Goal: Information Seeking & Learning: Learn about a topic

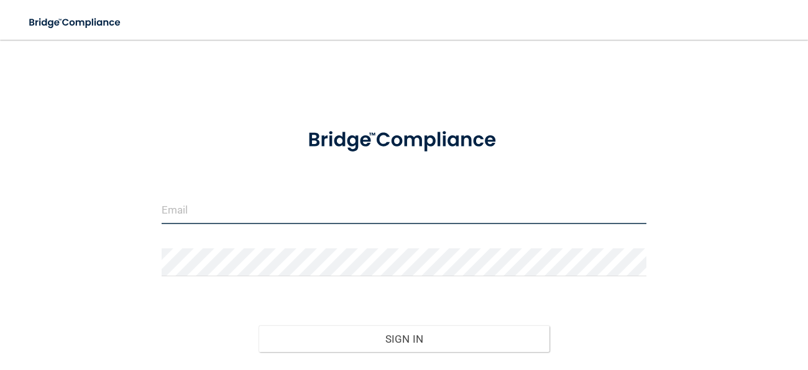
click at [269, 215] on input "email" at bounding box center [404, 210] width 485 height 28
type input "[PERSON_NAME][EMAIL_ADDRESS][DOMAIN_NAME]"
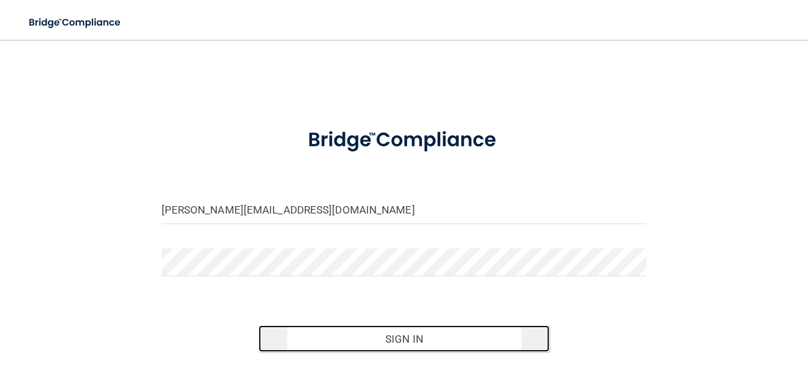
click at [502, 337] on button "Sign In" at bounding box center [404, 339] width 291 height 27
click at [432, 338] on button "Sign In" at bounding box center [404, 339] width 291 height 27
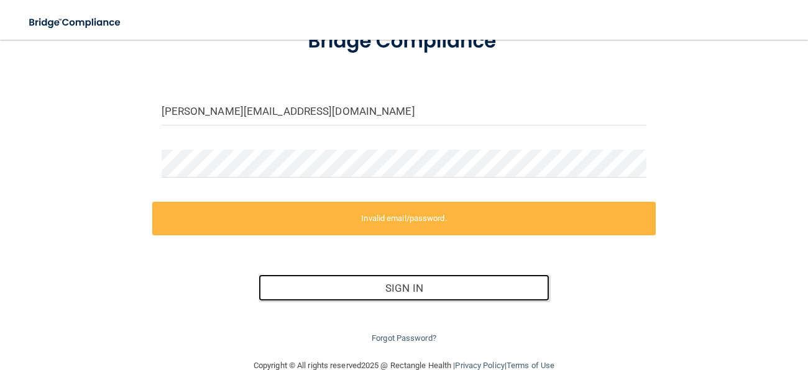
scroll to position [124, 0]
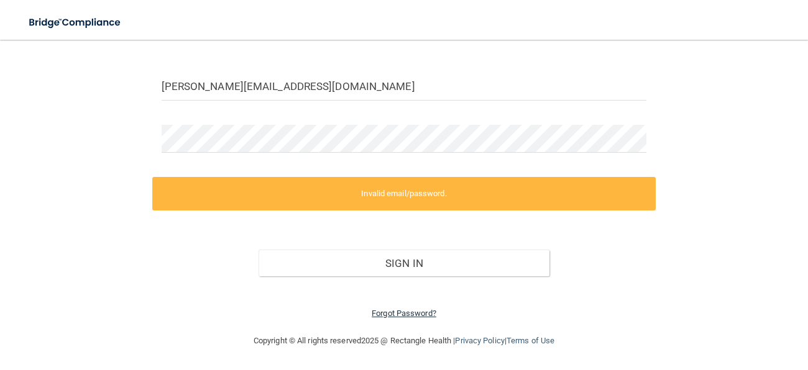
click at [428, 311] on link "Forgot Password?" at bounding box center [404, 313] width 65 height 9
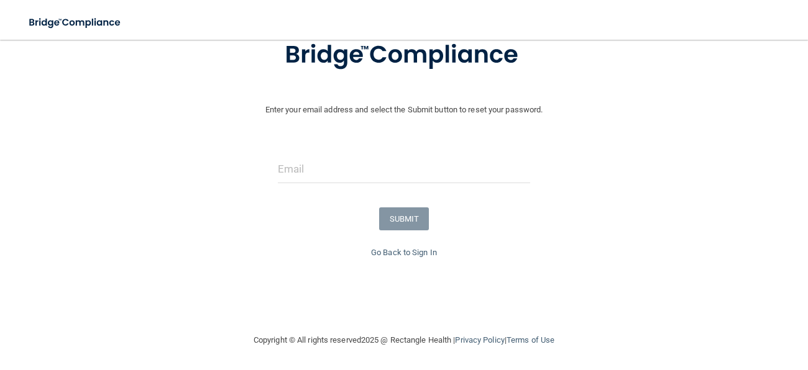
scroll to position [91, 0]
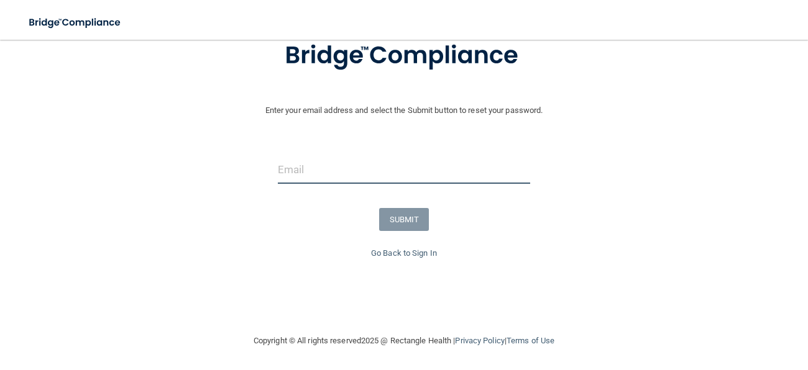
click at [338, 162] on input "email" at bounding box center [404, 170] width 253 height 28
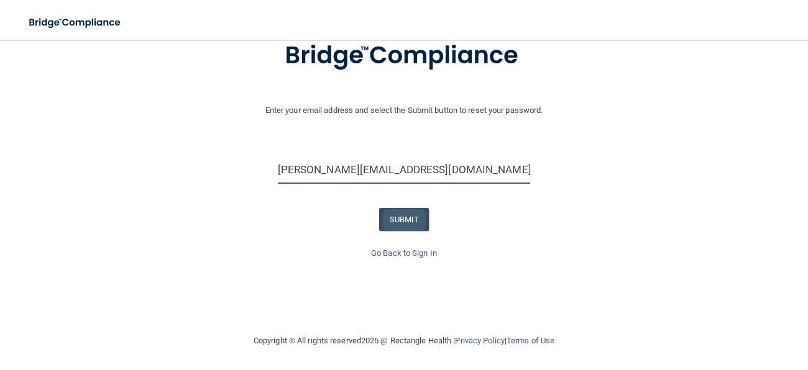
type input "[PERSON_NAME][EMAIL_ADDRESS][DOMAIN_NAME]"
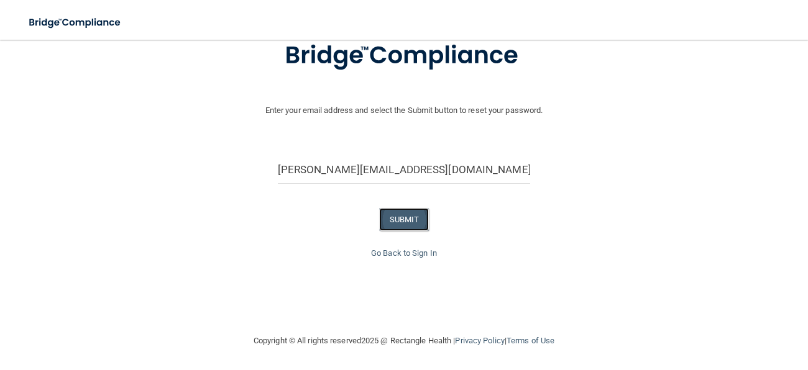
click at [414, 229] on button "SUBMIT" at bounding box center [404, 219] width 50 height 23
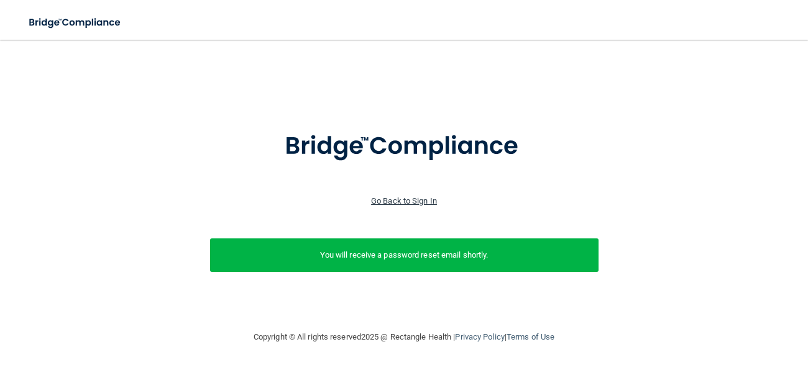
click at [409, 199] on link "Go Back to Sign In" at bounding box center [404, 200] width 66 height 9
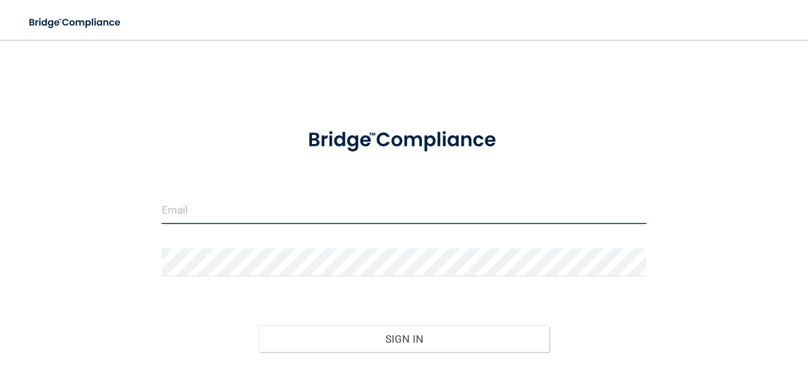
click at [381, 210] on input "email" at bounding box center [404, 210] width 485 height 28
type input "[PERSON_NAME][EMAIL_ADDRESS][DOMAIN_NAME]"
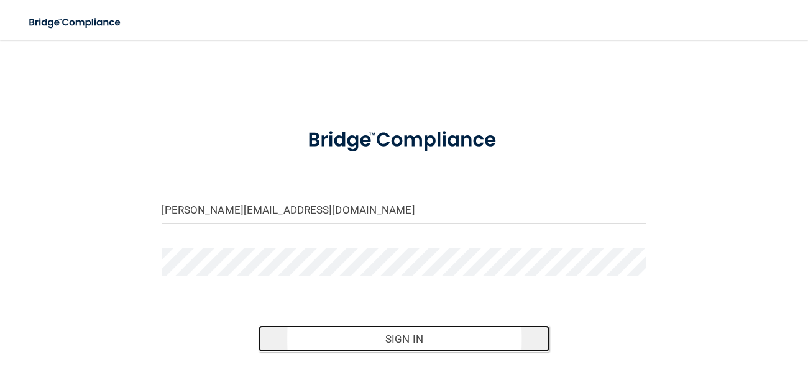
click at [462, 334] on button "Sign In" at bounding box center [404, 339] width 291 height 27
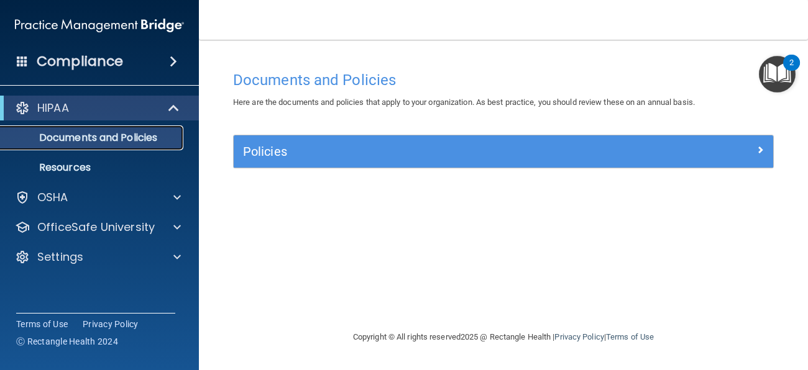
click at [92, 147] on link "Documents and Policies" at bounding box center [86, 138] width 196 height 25
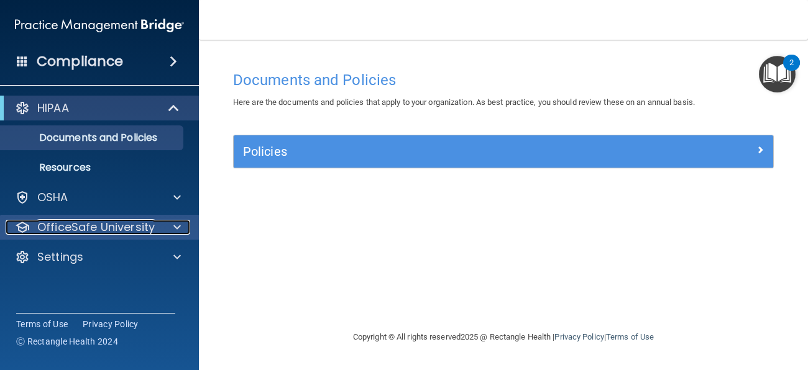
click at [178, 224] on span at bounding box center [176, 227] width 7 height 15
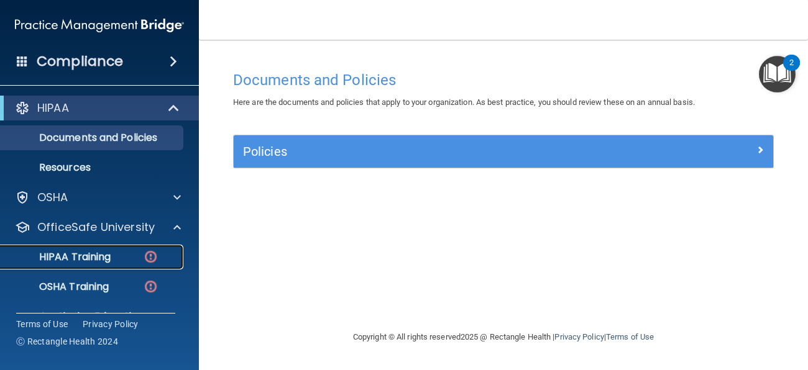
click at [93, 269] on link "HIPAA Training" at bounding box center [86, 257] width 196 height 25
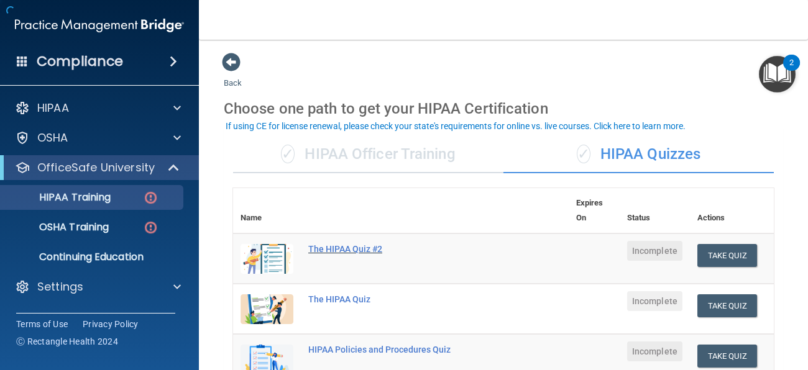
click at [321, 252] on div "The HIPAA Quiz #2" at bounding box center [407, 249] width 198 height 10
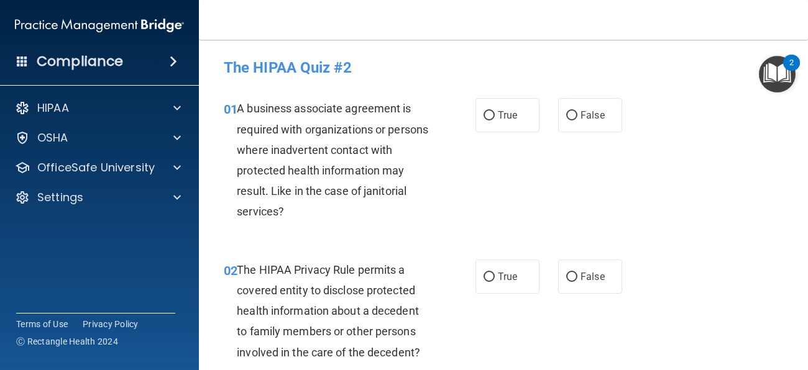
click at [328, 94] on div "01 A business associate agreement is required with organizations or persons whe…" at bounding box center [503, 163] width 578 height 161
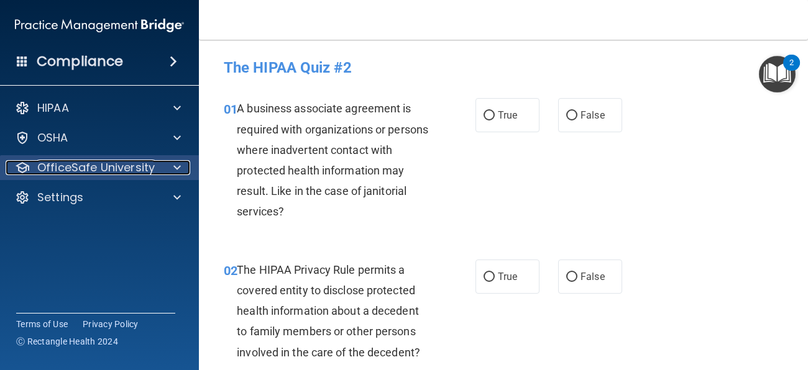
click at [137, 170] on p "OfficeSafe University" at bounding box center [95, 167] width 117 height 15
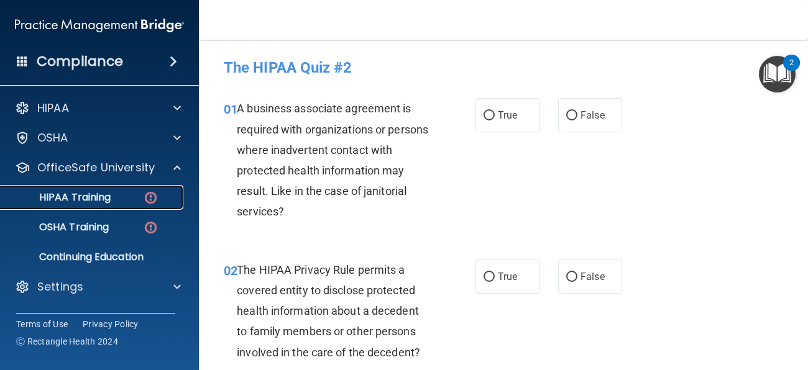
click at [131, 194] on div "HIPAA Training" at bounding box center [93, 197] width 170 height 12
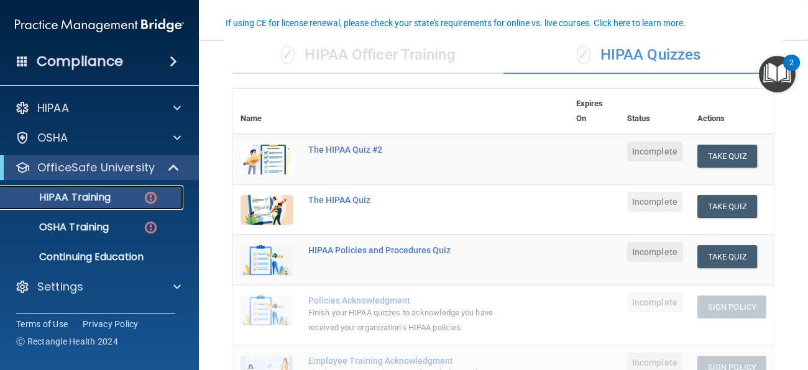
scroll to position [104, 0]
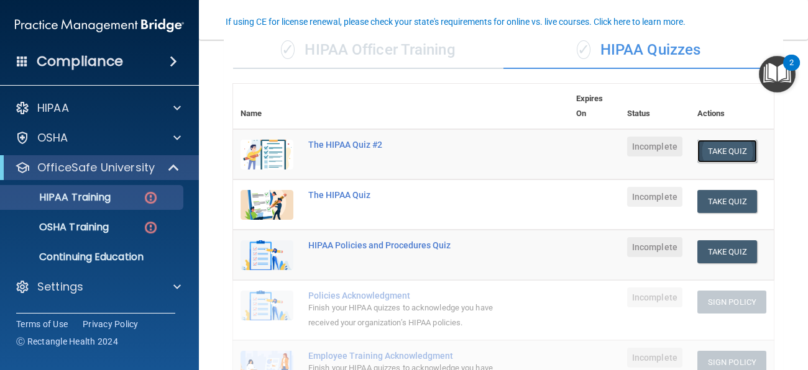
click at [738, 145] on button "Take Quiz" at bounding box center [727, 151] width 60 height 23
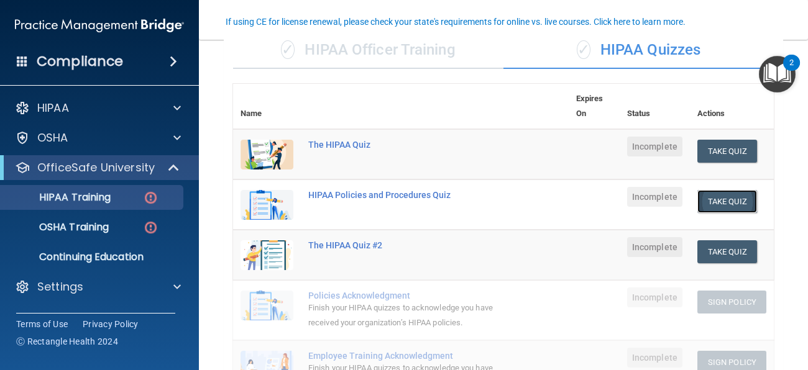
click at [726, 204] on button "Take Quiz" at bounding box center [727, 201] width 60 height 23
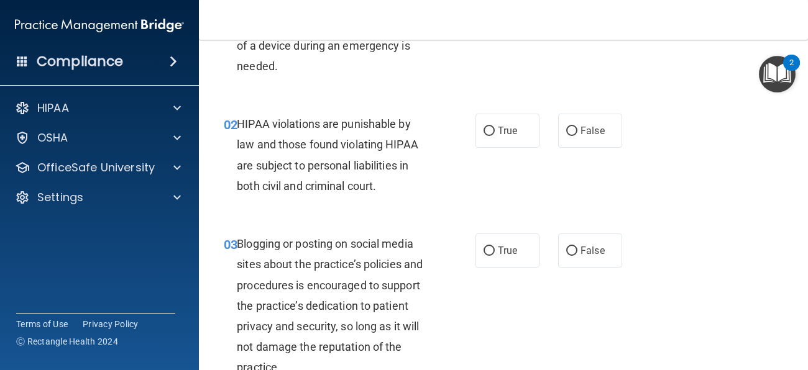
click at [719, 224] on div "03 Blogging or posting on social media sites about the practice’s policies and …" at bounding box center [503, 309] width 578 height 182
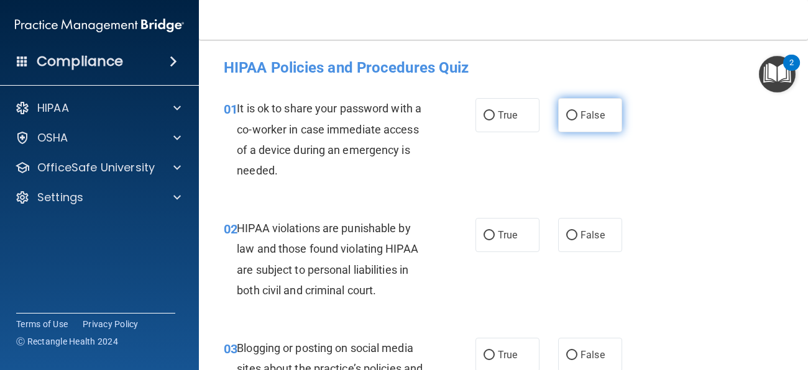
click at [571, 117] on input "False" at bounding box center [571, 115] width 11 height 9
radio input "true"
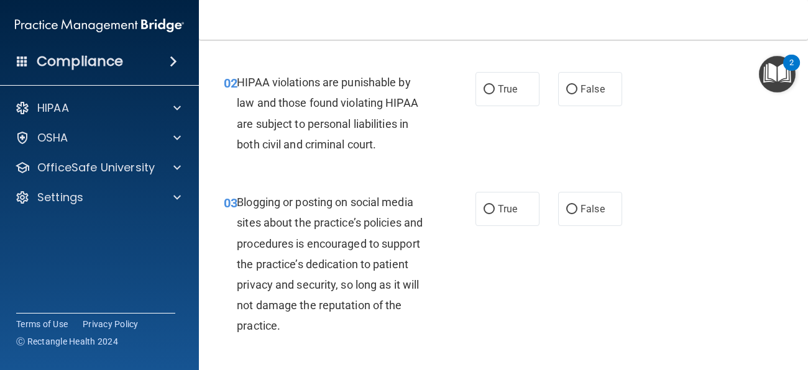
scroll to position [149, 0]
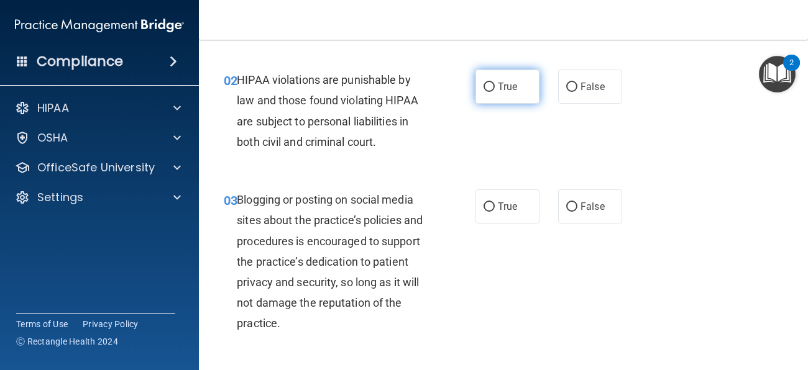
click at [525, 92] on label "True" at bounding box center [508, 87] width 64 height 34
click at [495, 92] on input "True" at bounding box center [489, 87] width 11 height 9
radio input "true"
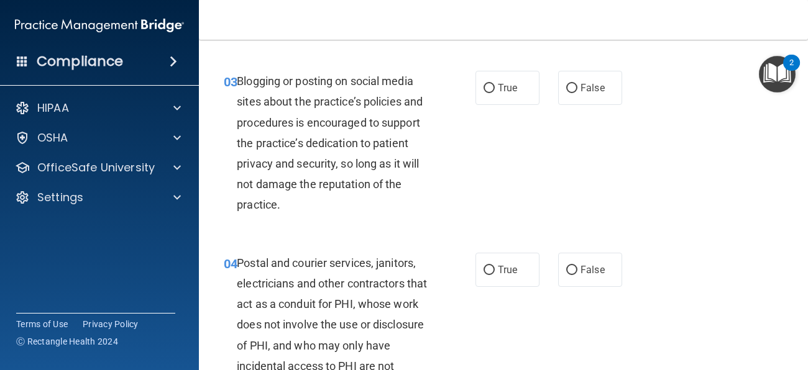
scroll to position [248, 0]
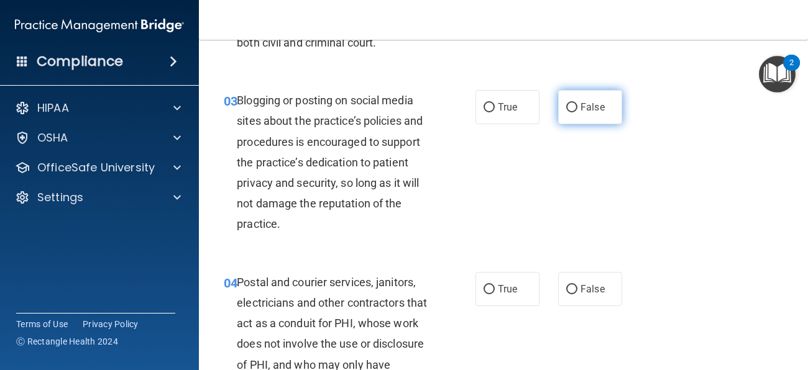
click at [617, 118] on label "False" at bounding box center [590, 107] width 64 height 34
click at [577, 113] on input "False" at bounding box center [571, 107] width 11 height 9
radio input "true"
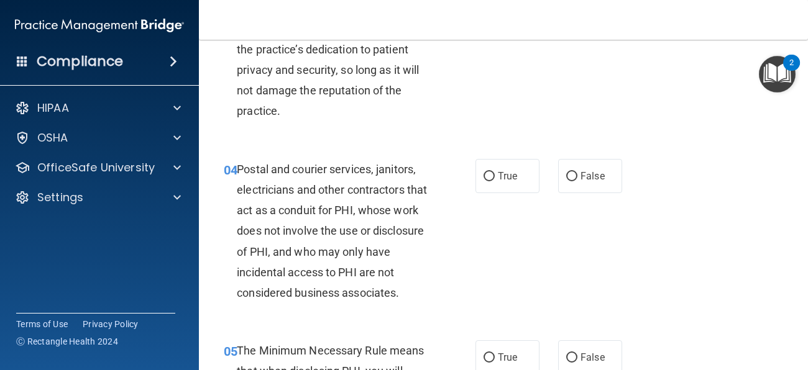
scroll to position [397, 0]
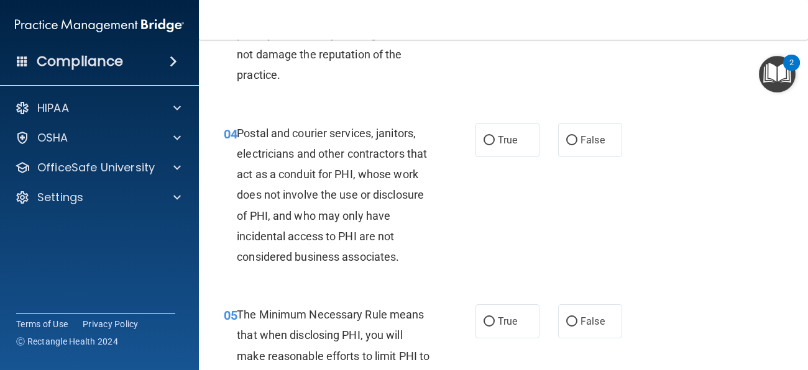
click at [393, 176] on span "Postal and courier services, janitors, electricians and other contractors that …" at bounding box center [332, 195] width 190 height 137
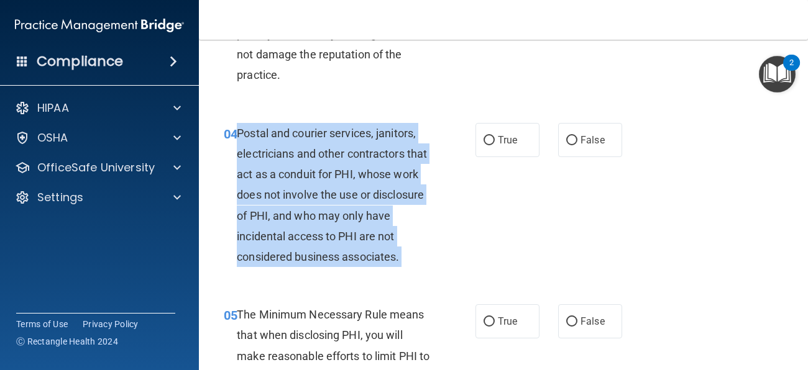
copy ng-form "Postal and courier services, janitors, electricians and other contractors that …"
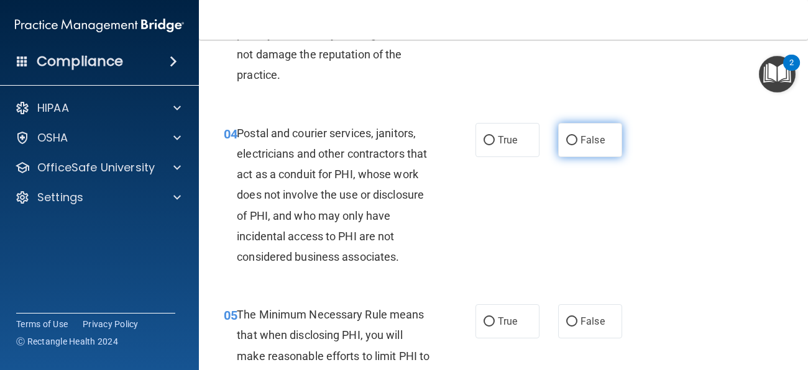
click at [599, 140] on span "False" at bounding box center [593, 140] width 24 height 12
click at [577, 140] on input "False" at bounding box center [571, 140] width 11 height 9
radio input "true"
click at [393, 333] on span "The Minimum Necessary Rule means that when disclosing PHI, you will make reason…" at bounding box center [333, 366] width 193 height 116
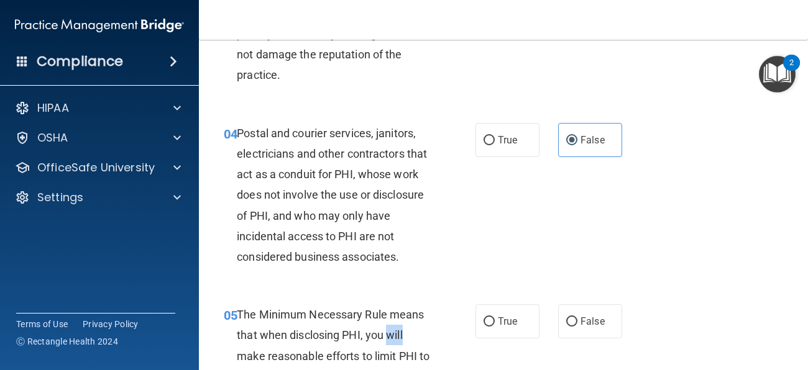
click at [393, 333] on span "The Minimum Necessary Rule means that when disclosing PHI, you will make reason…" at bounding box center [333, 366] width 193 height 116
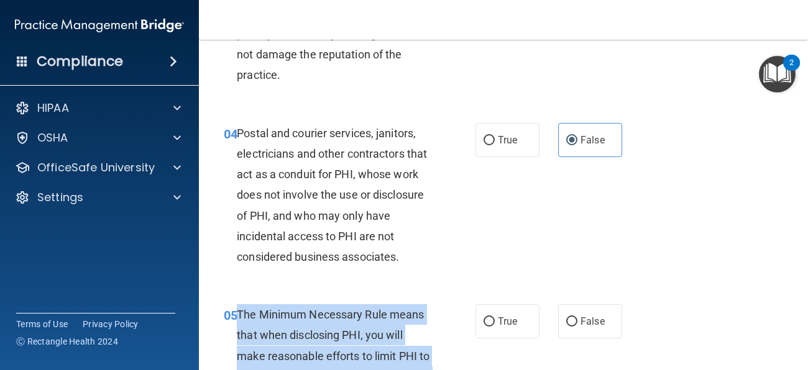
copy ng-form "The Minimum Necessary Rule means that when disclosing PHI, you will make reason…"
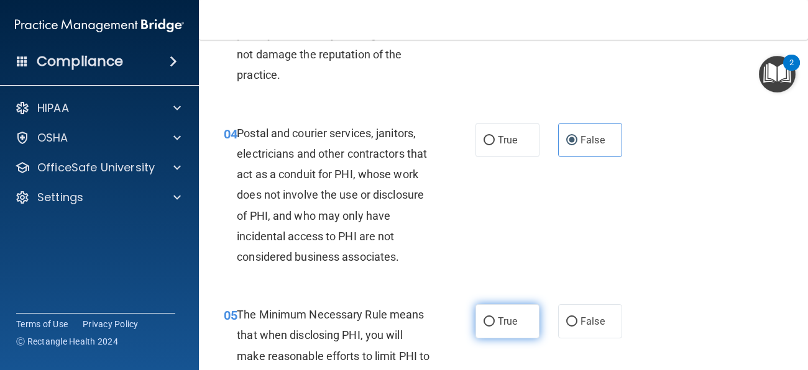
click at [502, 322] on span "True" at bounding box center [507, 322] width 19 height 12
click at [495, 322] on input "True" at bounding box center [489, 322] width 11 height 9
radio input "true"
click at [733, 267] on div "04 Postal and courier services, janitors, electricians and other contractors th…" at bounding box center [503, 199] width 578 height 182
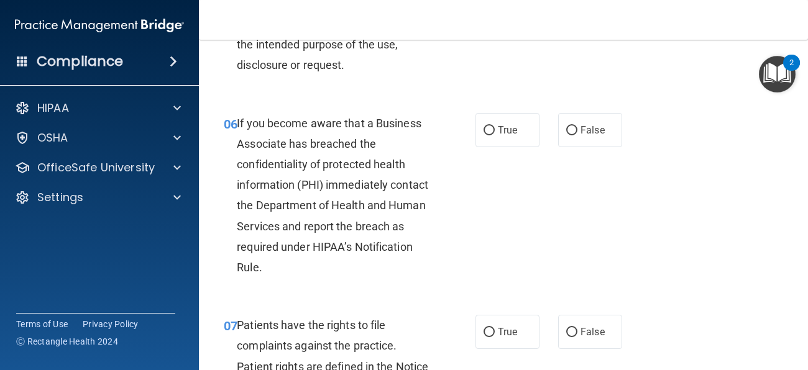
scroll to position [758, 0]
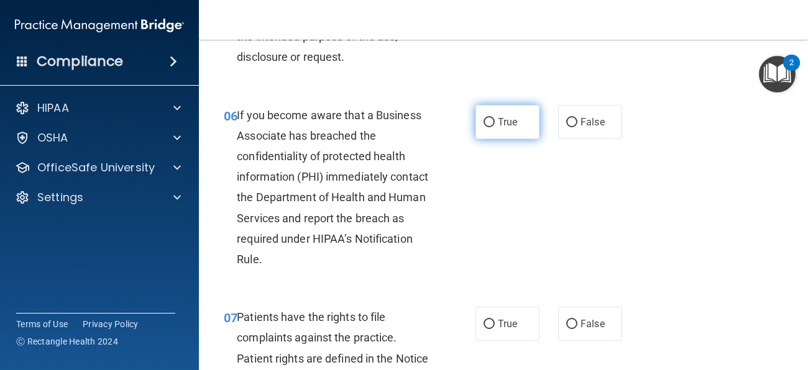
click at [505, 119] on span "True" at bounding box center [507, 122] width 19 height 12
click at [495, 119] on input "True" at bounding box center [489, 122] width 11 height 9
radio input "true"
drag, startPoint x: 609, startPoint y: 189, endPoint x: 607, endPoint y: 226, distance: 36.7
click at [607, 226] on div "06 If you become aware that a Business Associate has breached the confidentiali…" at bounding box center [503, 191] width 578 height 203
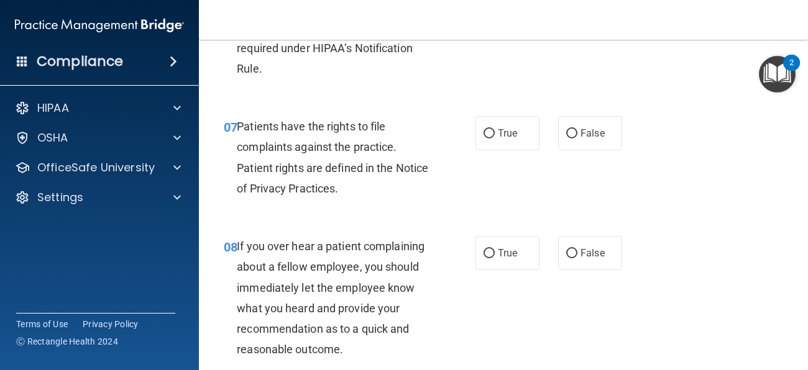
scroll to position [957, 0]
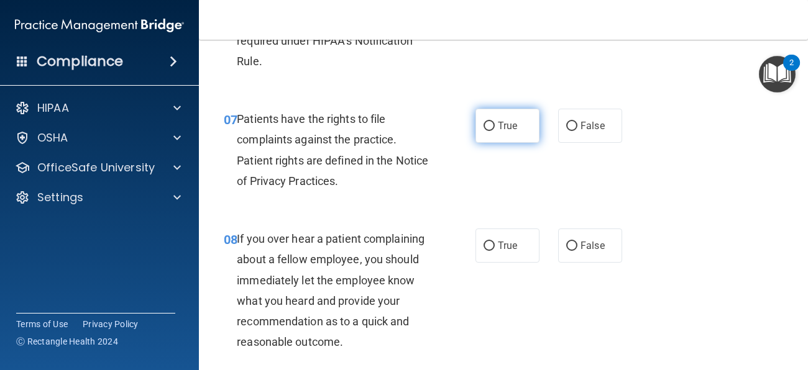
click at [502, 127] on span "True" at bounding box center [507, 126] width 19 height 12
click at [495, 127] on input "True" at bounding box center [489, 126] width 11 height 9
radio input "true"
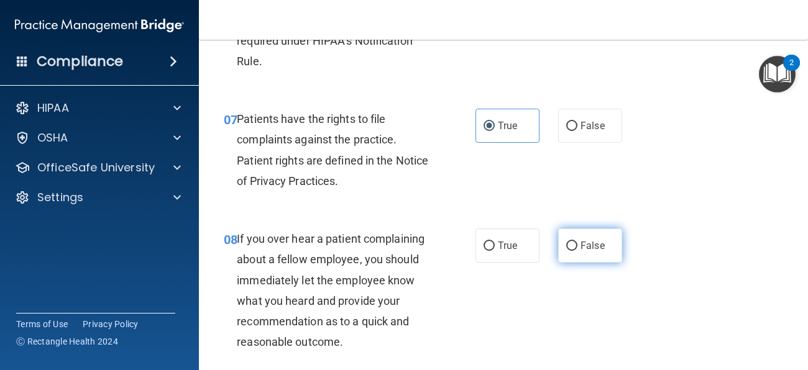
click at [584, 232] on label "False" at bounding box center [590, 246] width 64 height 34
click at [577, 242] on input "False" at bounding box center [571, 246] width 11 height 9
radio input "true"
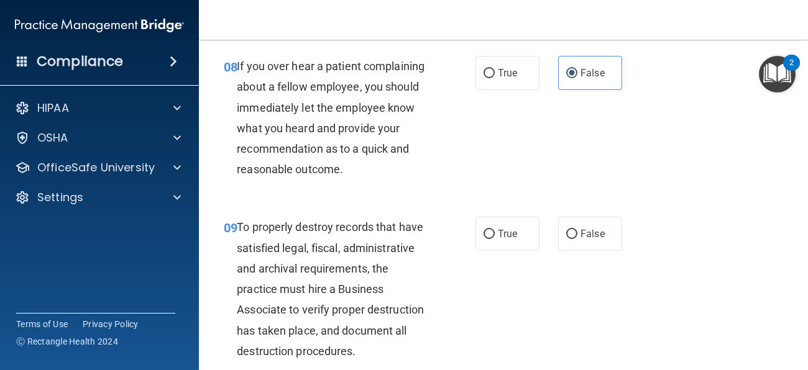
scroll to position [1138, 0]
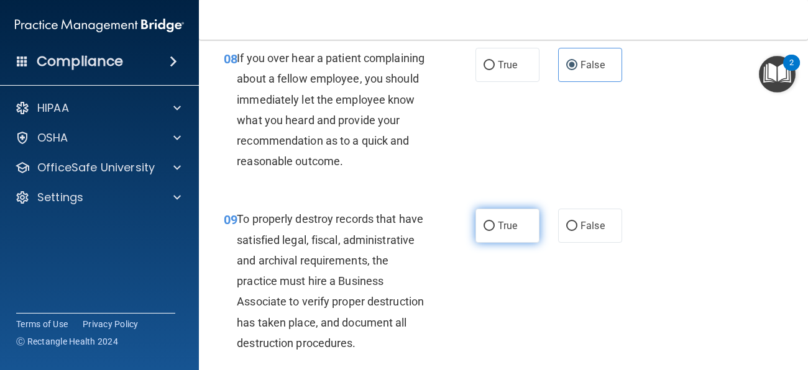
click at [525, 211] on label "True" at bounding box center [508, 226] width 64 height 34
click at [495, 222] on input "True" at bounding box center [489, 226] width 11 height 9
radio input "true"
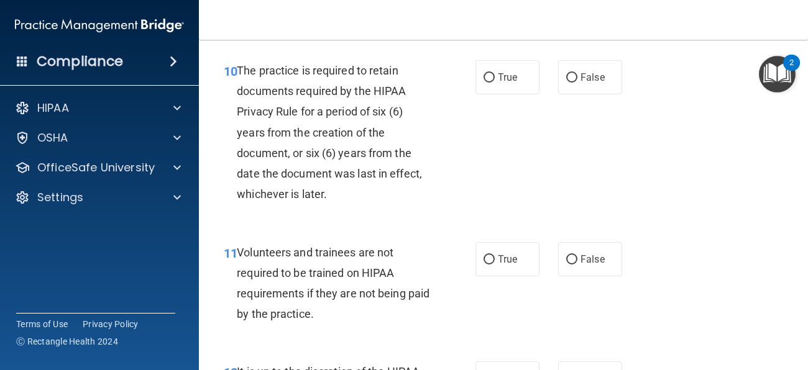
scroll to position [1460, 0]
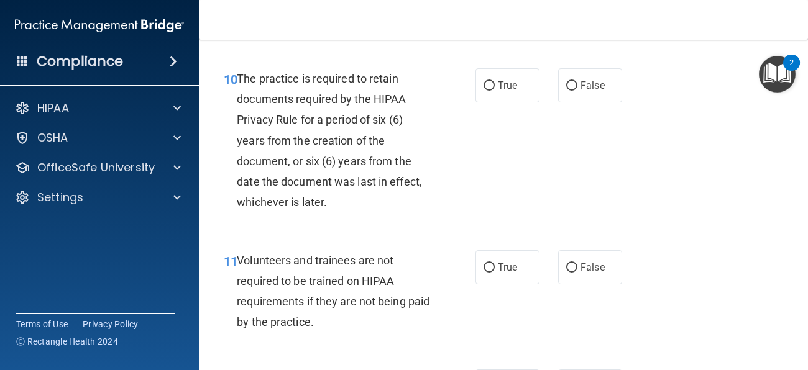
click at [380, 129] on div "The practice is required to retain documents required by the HIPAA Privacy Rule…" at bounding box center [338, 140] width 203 height 145
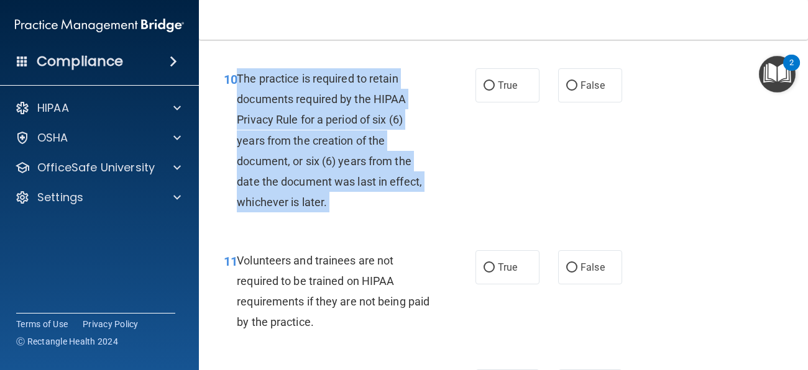
copy ng-form "The practice is required to retain documents required by the HIPAA Privacy Rule…"
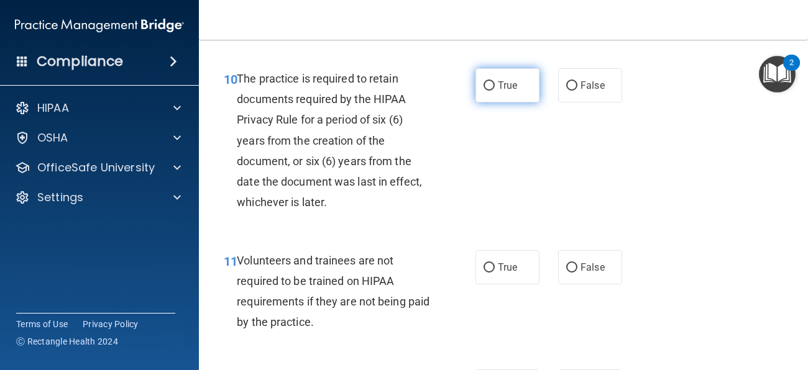
click at [522, 89] on label "True" at bounding box center [508, 85] width 64 height 34
click at [495, 89] on input "True" at bounding box center [489, 85] width 11 height 9
radio input "true"
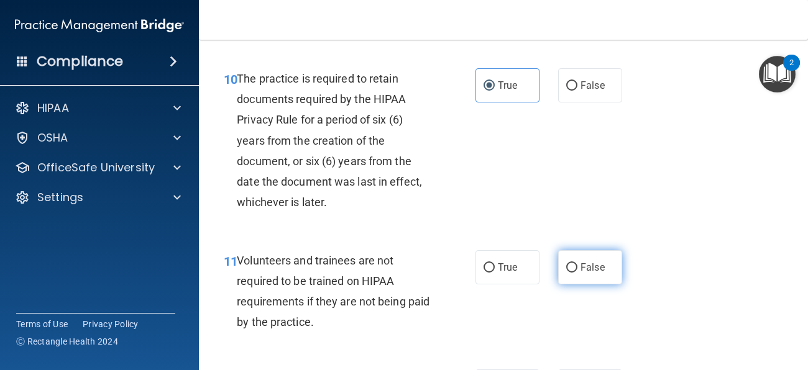
click at [598, 272] on span "False" at bounding box center [593, 268] width 24 height 12
click at [577, 272] on input "False" at bounding box center [571, 268] width 11 height 9
radio input "true"
click at [733, 288] on div "11 Volunteers and trainees are not required to be trained on HIPAA requirements…" at bounding box center [503, 295] width 578 height 120
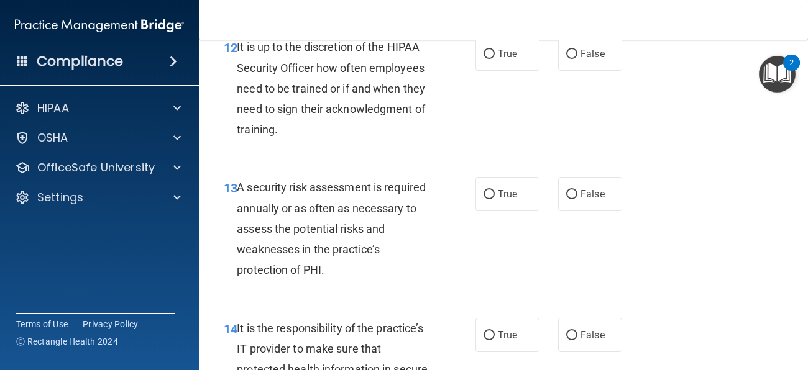
scroll to position [1801, 0]
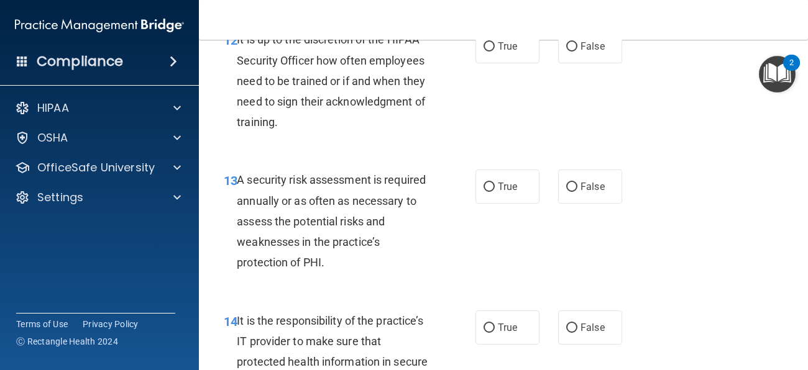
click at [346, 219] on span "A security risk assessment is required annually or as often as necessary to ass…" at bounding box center [331, 221] width 189 height 96
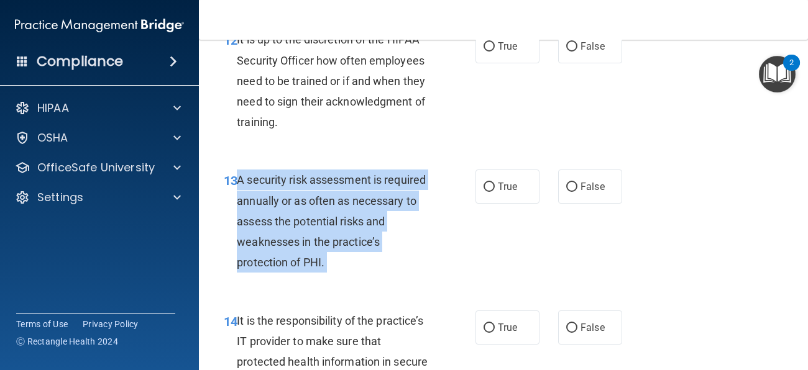
copy ng-form "A security risk assessment is required annually or as often as necessary to ass…"
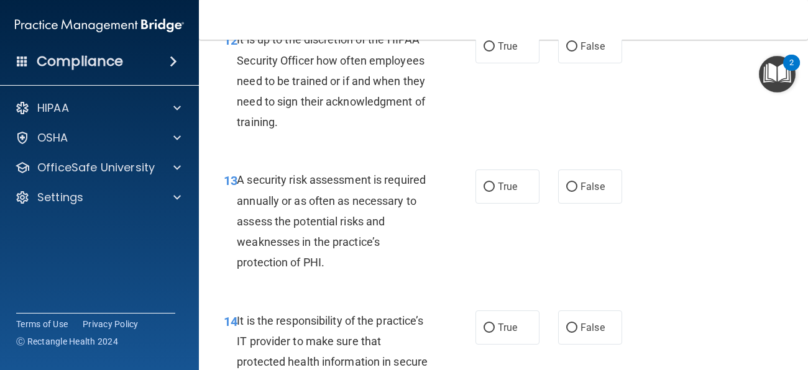
click at [517, 220] on div "13 A security risk assessment is required annually or as often as necessary to …" at bounding box center [503, 224] width 578 height 140
click at [504, 171] on label "True" at bounding box center [508, 187] width 64 height 34
click at [495, 183] on input "True" at bounding box center [489, 187] width 11 height 9
radio input "true"
click at [684, 264] on div "13 A security risk assessment is required annually or as often as necessary to …" at bounding box center [503, 224] width 578 height 140
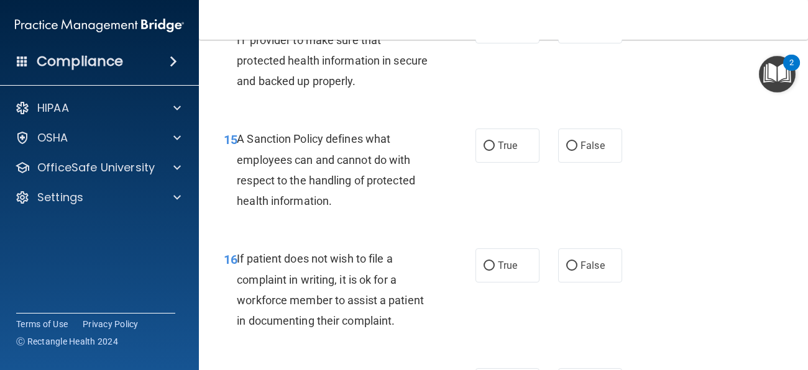
scroll to position [2090, 0]
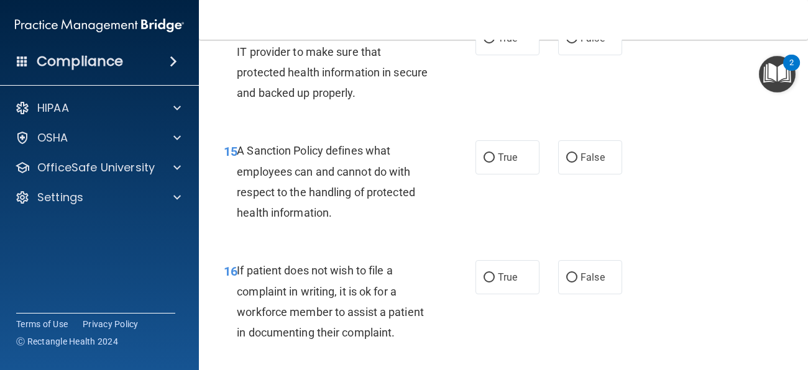
click at [328, 78] on div "It is the responsibility of the practice’s IT provider to make sure that protec…" at bounding box center [338, 62] width 203 height 83
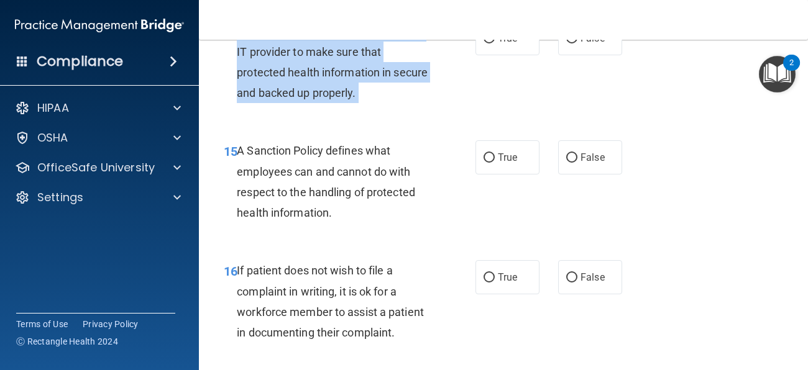
copy ng-form "It is the responsibility of the practice’s IT provider to make sure that protec…"
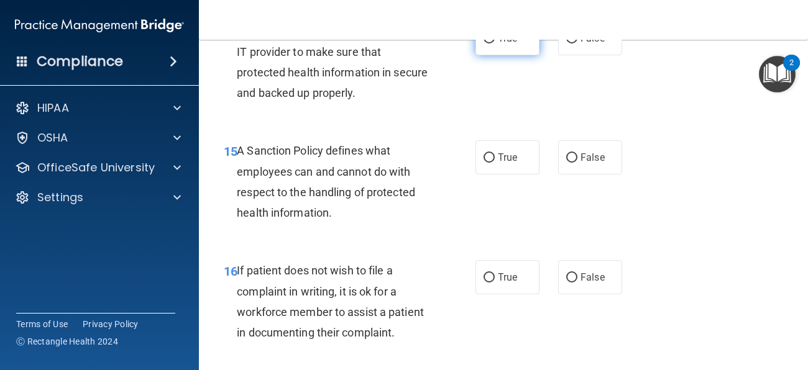
click at [525, 49] on label "True" at bounding box center [508, 38] width 64 height 34
click at [495, 44] on input "True" at bounding box center [489, 38] width 11 height 9
radio input "true"
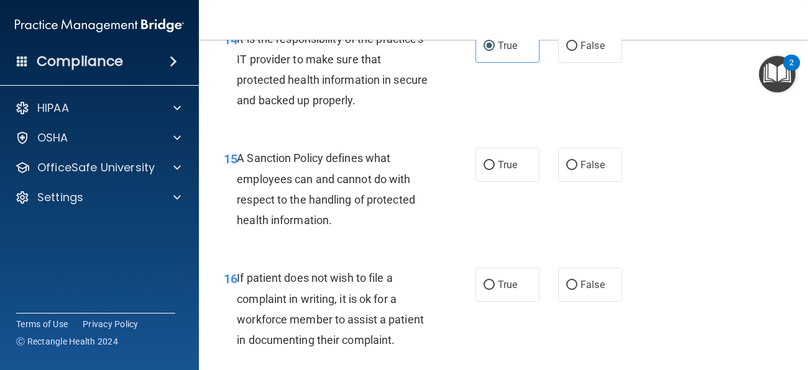
click at [369, 199] on span "A Sanction Policy defines what employees can and cannot do with respect to the …" at bounding box center [326, 189] width 178 height 75
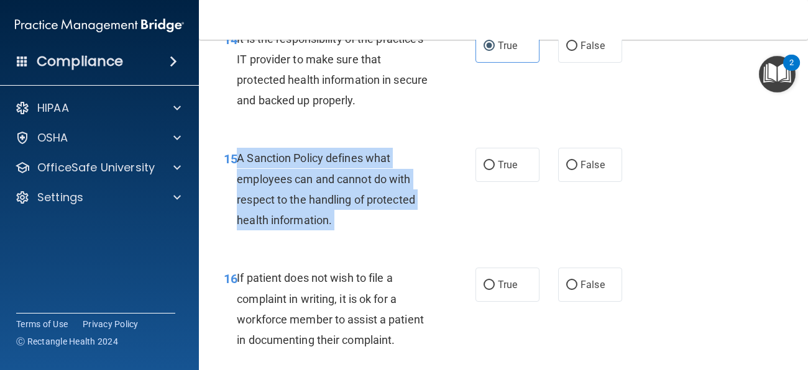
copy ng-form "A Sanction Policy defines what employees can and cannot do with respect to the …"
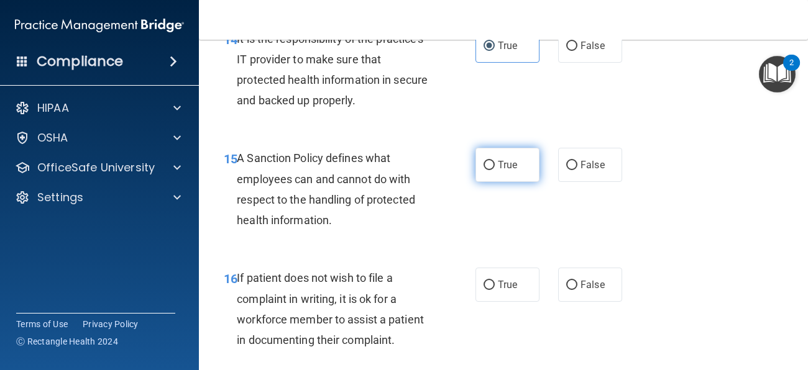
click at [490, 171] on label "True" at bounding box center [508, 165] width 64 height 34
click at [490, 170] on input "True" at bounding box center [489, 165] width 11 height 9
radio input "true"
click at [340, 299] on span "If patient does not wish to file a complaint in writing, it is ok for a workfor…" at bounding box center [330, 309] width 187 height 75
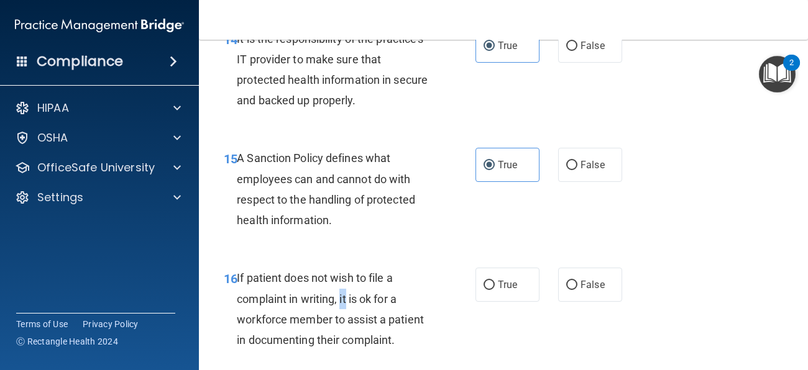
click at [340, 299] on span "If patient does not wish to file a complaint in writing, it is ok for a workfor…" at bounding box center [330, 309] width 187 height 75
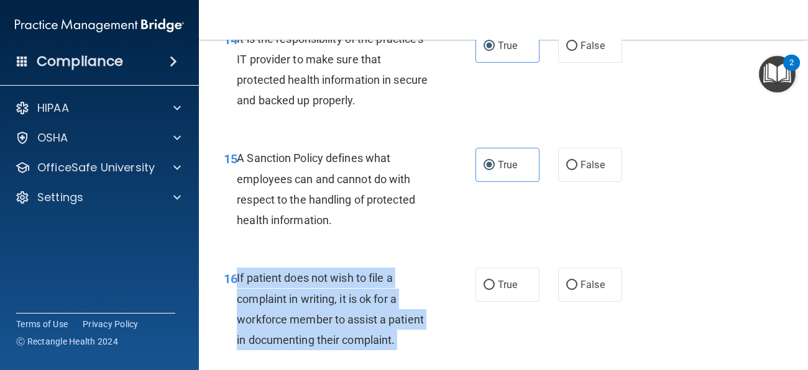
copy ng-form "If patient does not wish to file a complaint in writing, it is ok for a workfor…"
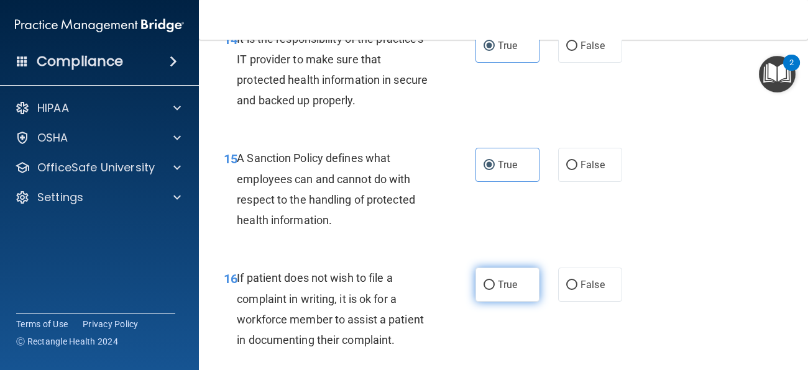
click at [512, 274] on label "True" at bounding box center [508, 285] width 64 height 34
click at [495, 281] on input "True" at bounding box center [489, 285] width 11 height 9
radio input "true"
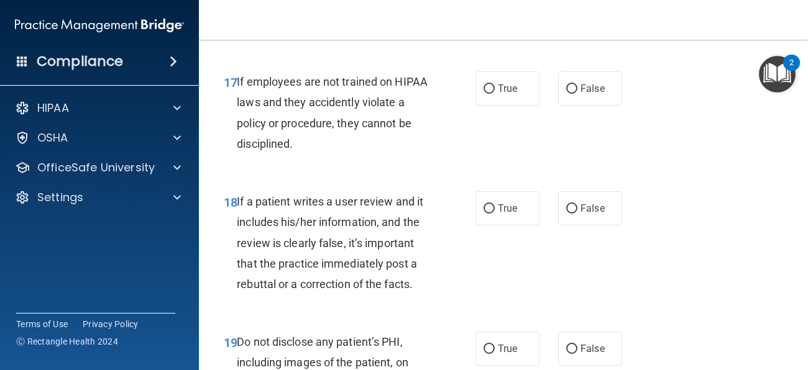
scroll to position [2414, 0]
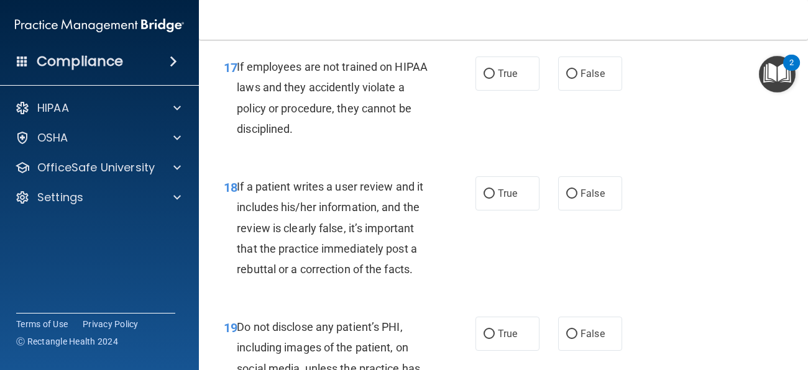
click at [398, 81] on span "If employees are not trained on HIPAA laws and they accidently violate a policy…" at bounding box center [332, 97] width 191 height 75
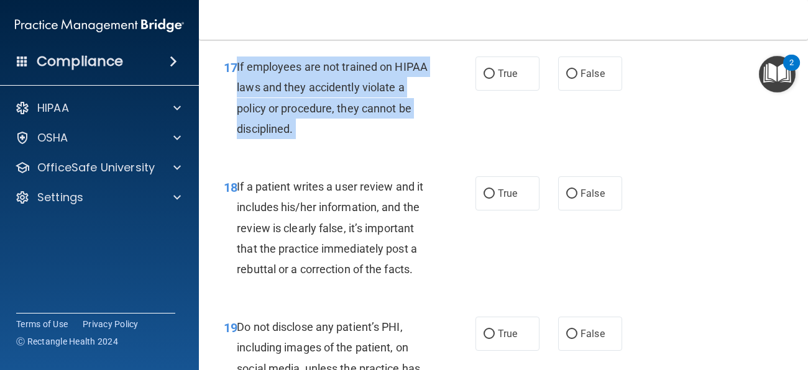
click at [398, 81] on span "If employees are not trained on HIPAA laws and they accidently violate a policy…" at bounding box center [332, 97] width 191 height 75
copy ng-form "If employees are not trained on HIPAA laws and they accidently violate a policy…"
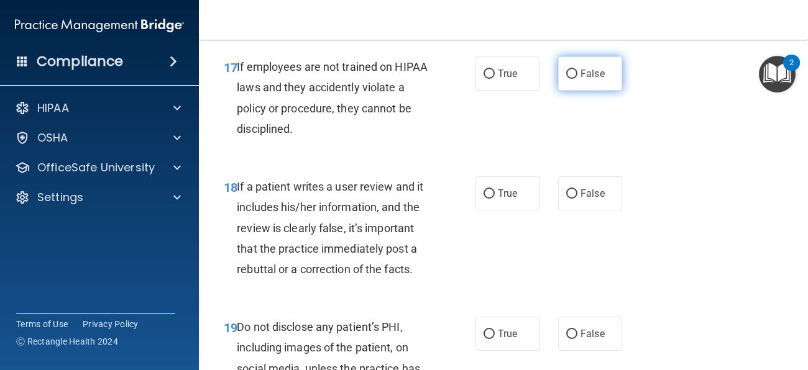
click at [588, 65] on label "False" at bounding box center [590, 74] width 64 height 34
click at [577, 70] on input "False" at bounding box center [571, 74] width 11 height 9
radio input "true"
click at [384, 238] on div "If a patient writes a user review and it includes his/her information, and the …" at bounding box center [338, 228] width 203 height 103
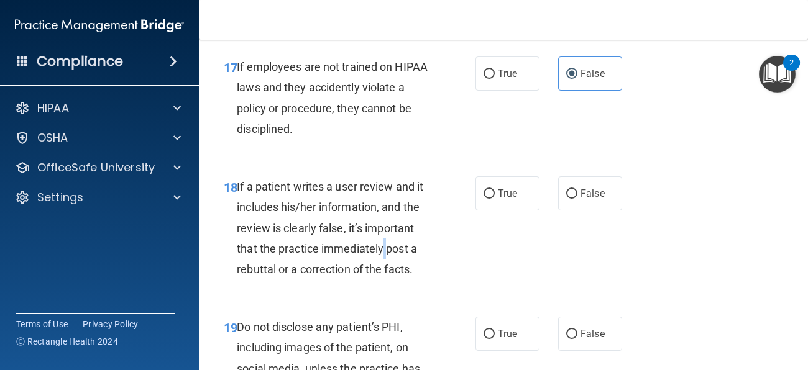
click at [384, 238] on div "If a patient writes a user review and it includes his/her information, and the …" at bounding box center [338, 228] width 203 height 103
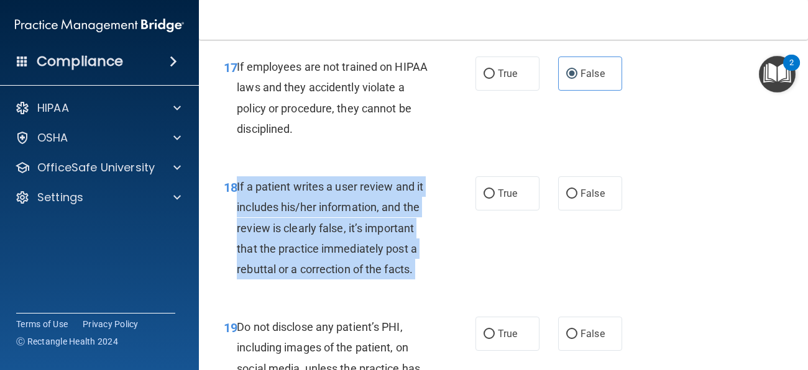
copy ng-form "If a patient writes a user review and it includes his/her information, and the …"
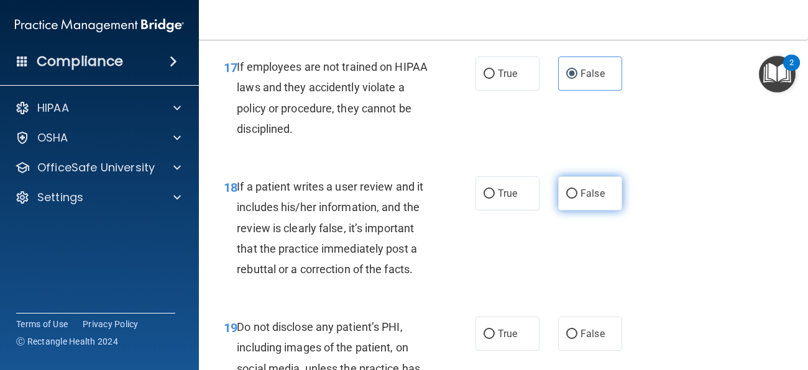
click at [575, 203] on label "False" at bounding box center [590, 194] width 64 height 34
click at [575, 199] on input "False" at bounding box center [571, 194] width 11 height 9
radio input "true"
click at [693, 232] on div "18 If a patient writes a user review and it includes his/her information, and t…" at bounding box center [503, 231] width 578 height 140
drag, startPoint x: 801, startPoint y: 244, endPoint x: 798, endPoint y: 262, distance: 19.0
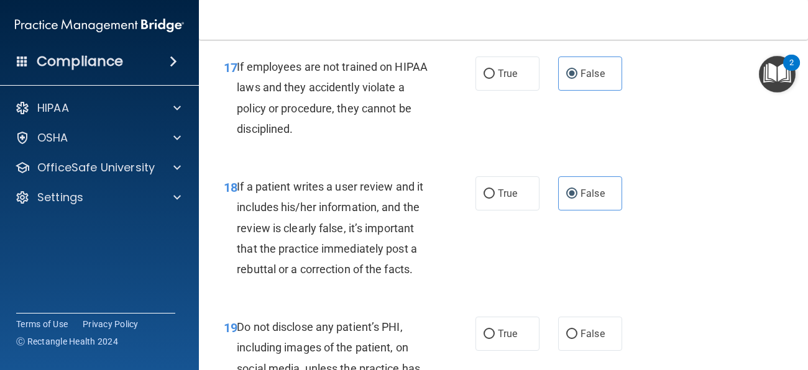
click at [798, 262] on main "- HIPAA Policies and Procedures Quiz This quiz doesn’t expire until . Are you s…" at bounding box center [503, 205] width 609 height 331
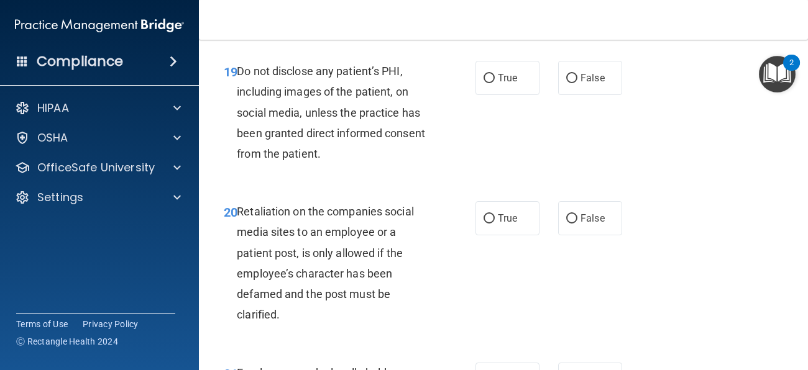
scroll to position [2663, 0]
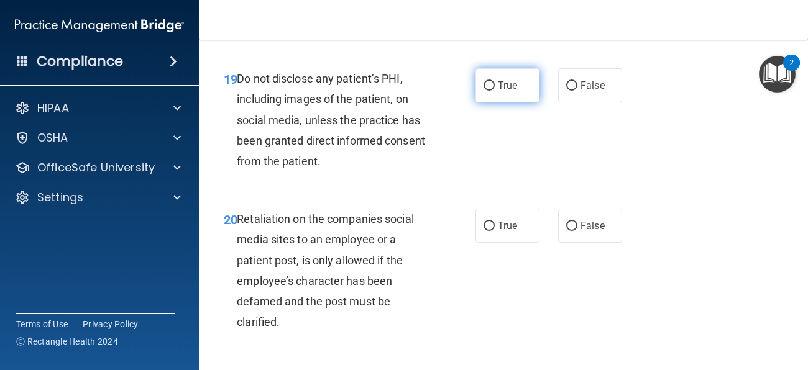
click at [517, 93] on label "True" at bounding box center [508, 85] width 64 height 34
click at [495, 91] on input "True" at bounding box center [489, 85] width 11 height 9
radio input "true"
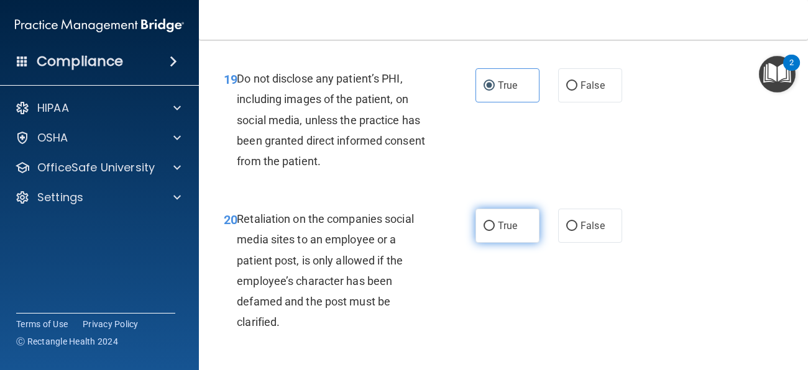
click at [513, 217] on label "True" at bounding box center [508, 226] width 64 height 34
click at [495, 222] on input "True" at bounding box center [489, 226] width 11 height 9
radio input "true"
click at [396, 259] on span "Retaliation on the companies social media sites to an employee or a patient pos…" at bounding box center [325, 271] width 177 height 116
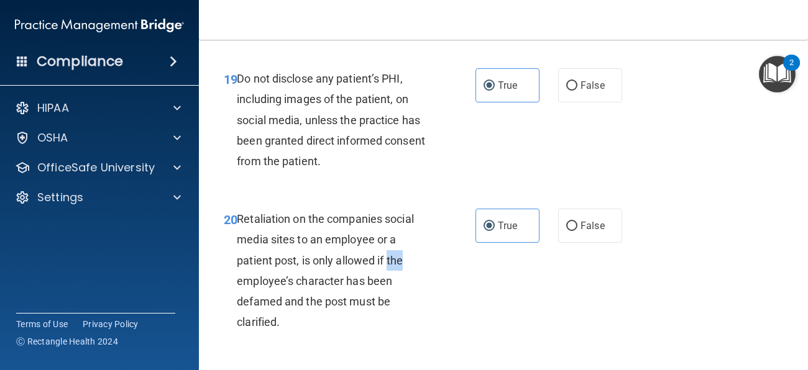
click at [396, 259] on span "Retaliation on the companies social media sites to an employee or a patient pos…" at bounding box center [325, 271] width 177 height 116
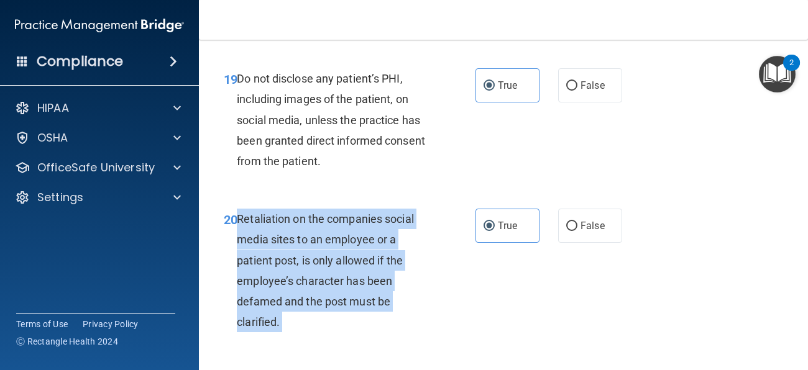
copy ng-form "Retaliation on the companies social media sites to an employee or a patient pos…"
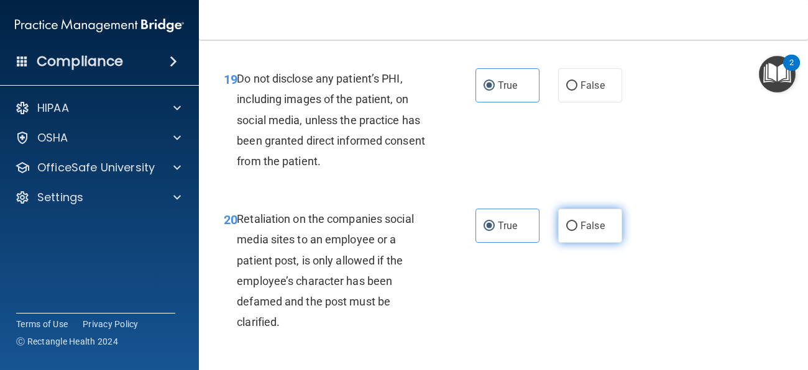
click at [611, 228] on label "False" at bounding box center [590, 226] width 64 height 34
click at [577, 228] on input "False" at bounding box center [571, 226] width 11 height 9
radio input "true"
radio input "false"
click at [653, 233] on div "20 Retaliation on the companies social media sites to an employee or a patient …" at bounding box center [503, 273] width 578 height 161
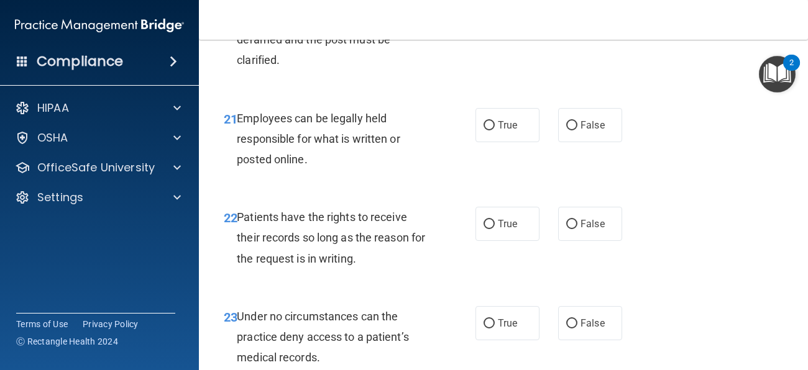
scroll to position [2940, 0]
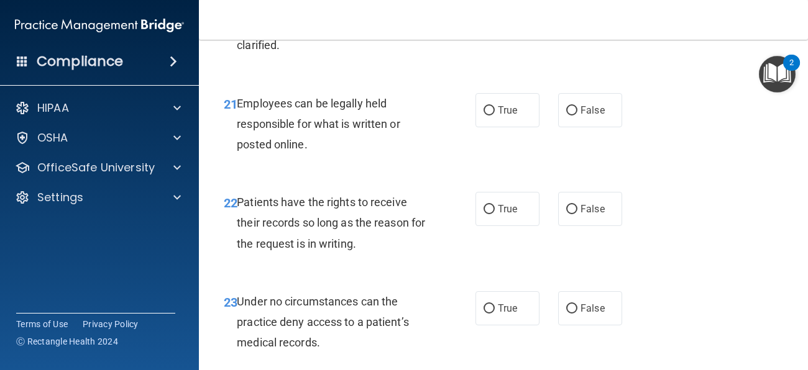
click at [513, 127] on div "21 Employees can be legally held responsible for what is written or posted onli…" at bounding box center [503, 127] width 578 height 99
click at [515, 121] on label "True" at bounding box center [508, 110] width 64 height 34
click at [495, 116] on input "True" at bounding box center [489, 110] width 11 height 9
radio input "true"
click at [379, 208] on div "Patients have the rights to receive their records so long as the reason for the…" at bounding box center [338, 223] width 203 height 62
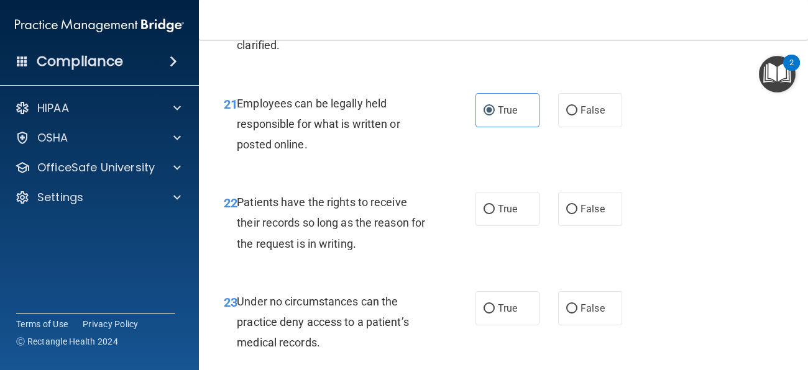
click at [379, 208] on div "Patients have the rights to receive their records so long as the reason for the…" at bounding box center [338, 223] width 203 height 62
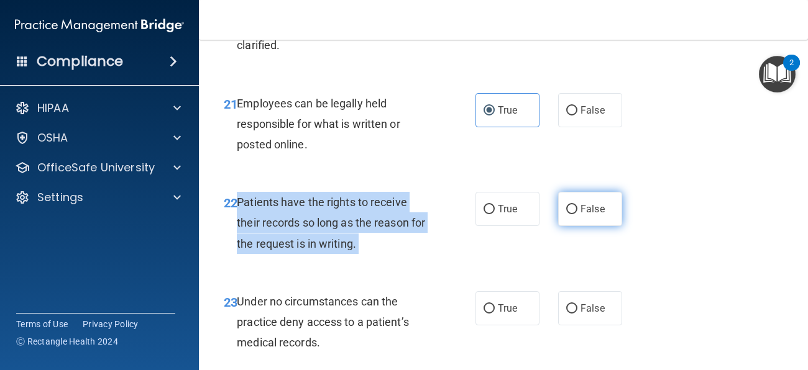
click at [600, 211] on span "False" at bounding box center [593, 209] width 24 height 12
click at [577, 211] on input "False" at bounding box center [571, 209] width 11 height 9
radio input "true"
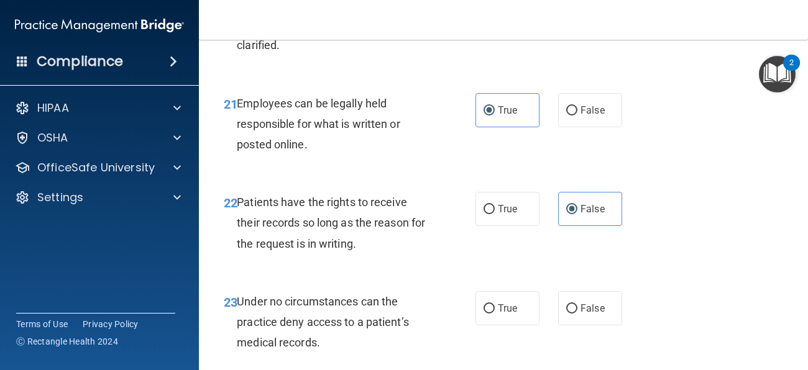
click at [728, 264] on div "22 Patients have the rights to receive their records so long as the reason for …" at bounding box center [503, 226] width 578 height 99
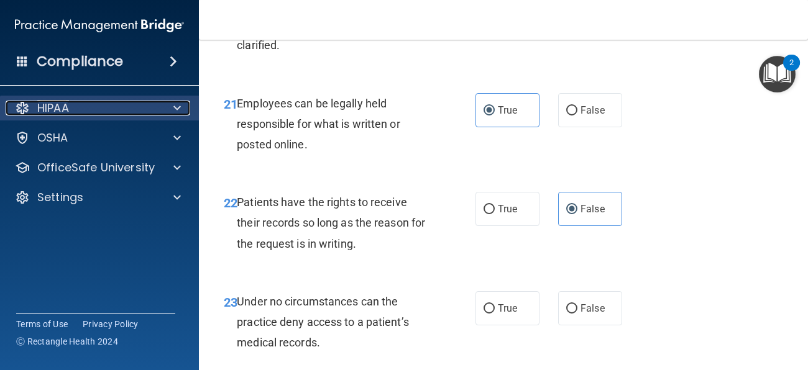
click at [177, 109] on span at bounding box center [176, 108] width 7 height 15
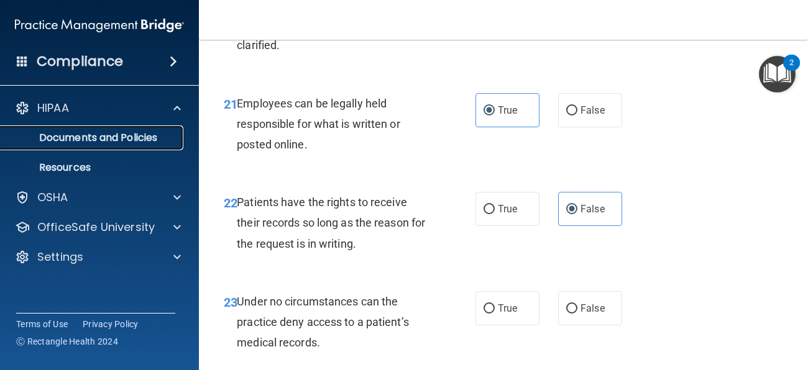
click at [163, 141] on p "Documents and Policies" at bounding box center [93, 138] width 170 height 12
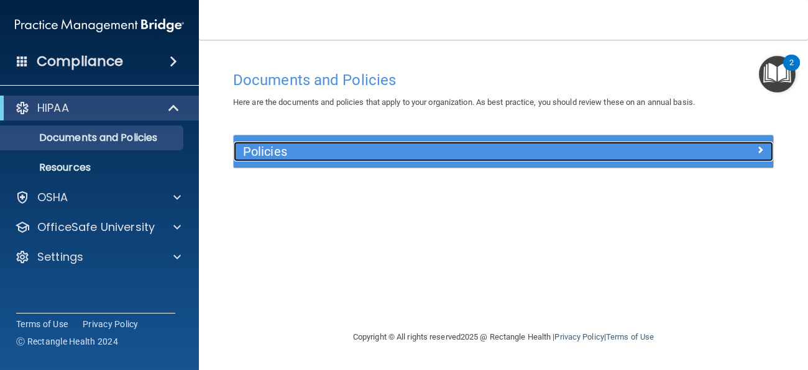
click at [341, 157] on h5 "Policies" at bounding box center [436, 152] width 386 height 14
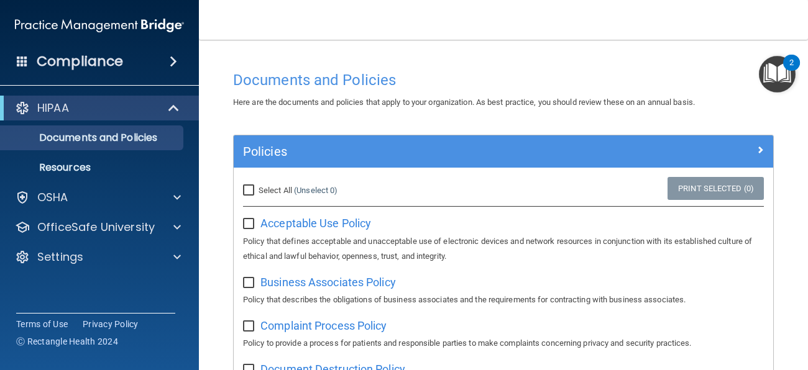
click at [792, 228] on main "Documents and Policies Here are the documents and policies that apply to your o…" at bounding box center [503, 205] width 609 height 331
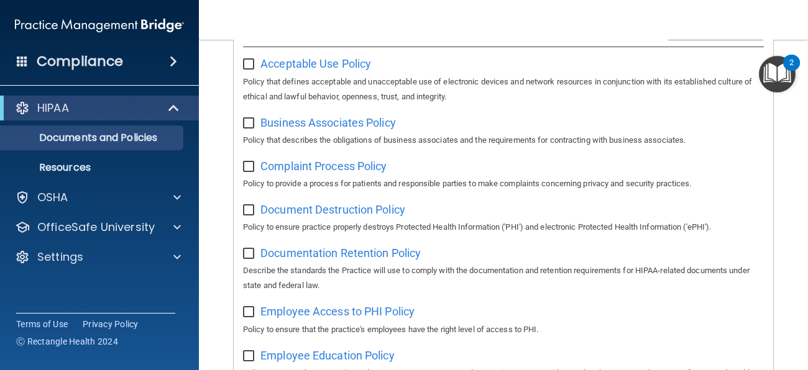
scroll to position [160, 0]
click at [323, 63] on span "Acceptable Use Policy" at bounding box center [315, 63] width 111 height 13
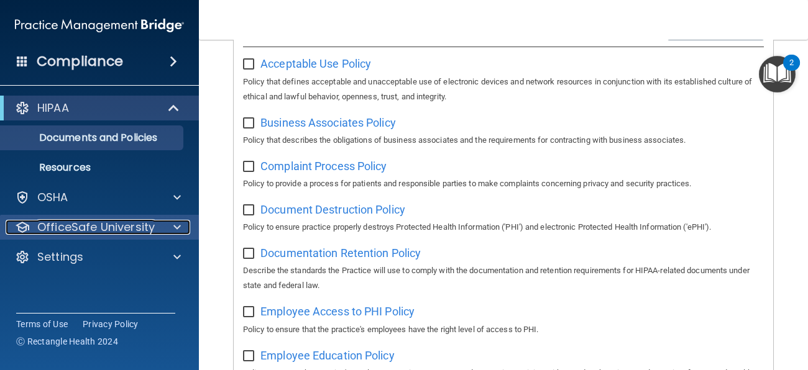
click at [144, 224] on p "OfficeSafe University" at bounding box center [95, 227] width 117 height 15
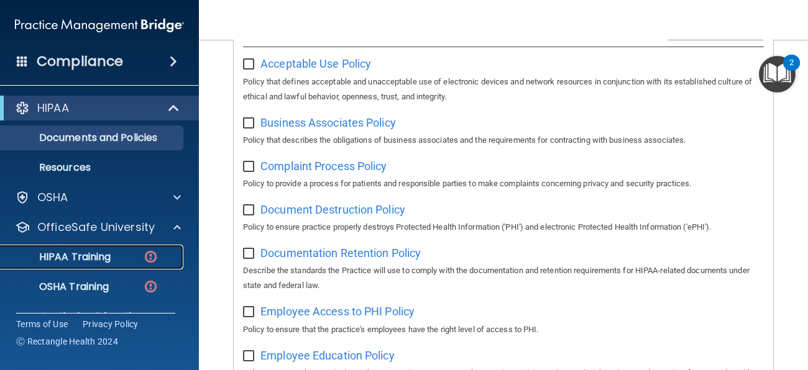
click at [140, 258] on div "HIPAA Training" at bounding box center [93, 257] width 170 height 12
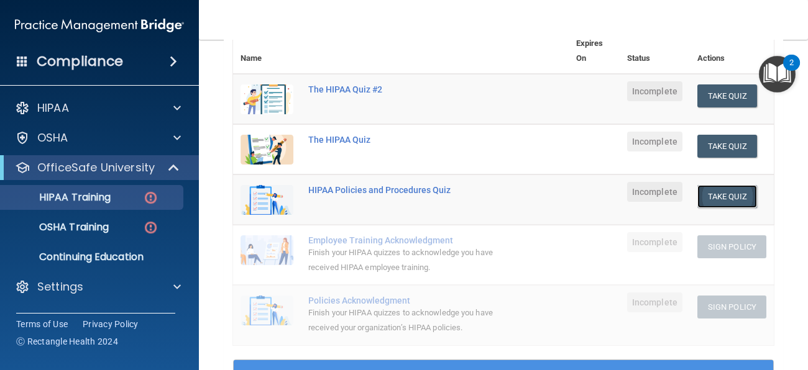
click at [722, 191] on button "Take Quiz" at bounding box center [727, 196] width 60 height 23
